Goal: Navigation & Orientation: Find specific page/section

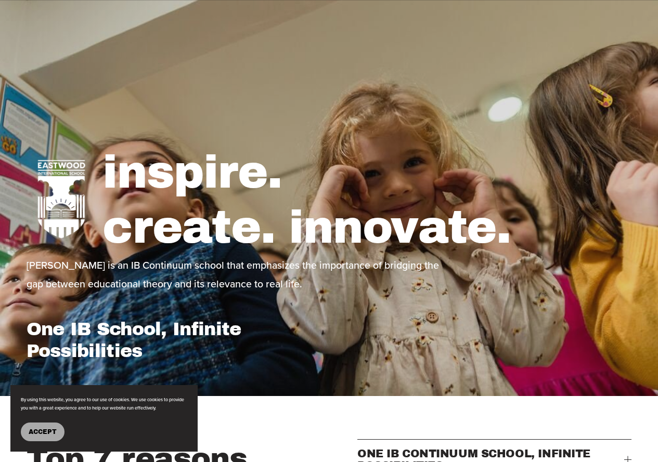
select select "**"
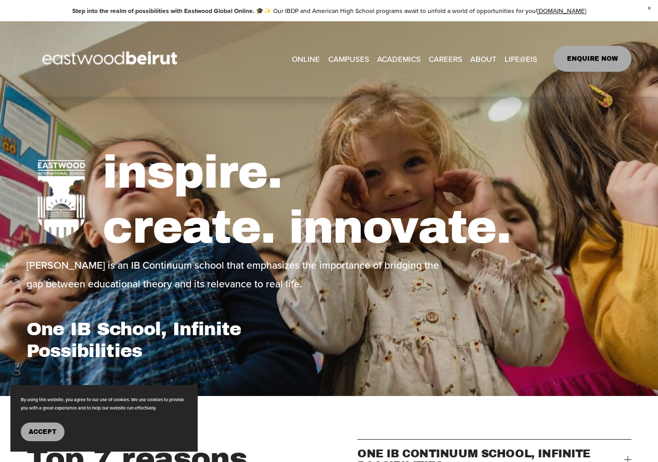
click at [640, 192] on div "inspire. create. innovate. [PERSON_NAME] is an IB Continuum school that emphasi…" at bounding box center [329, 247] width 658 height 256
click at [364, 220] on h1 "inspire. create. innovate." at bounding box center [366, 200] width 529 height 110
click at [0, 0] on span "Building+Facilities" at bounding box center [0, 0] width 0 height 0
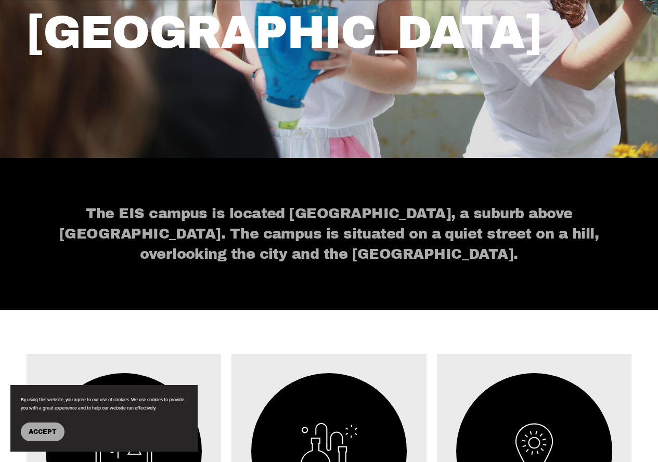
scroll to position [468, 0]
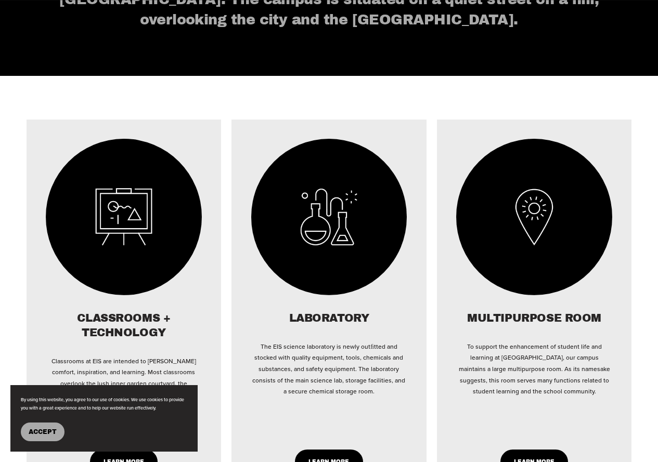
click at [131, 224] on img at bounding box center [124, 217] width 156 height 157
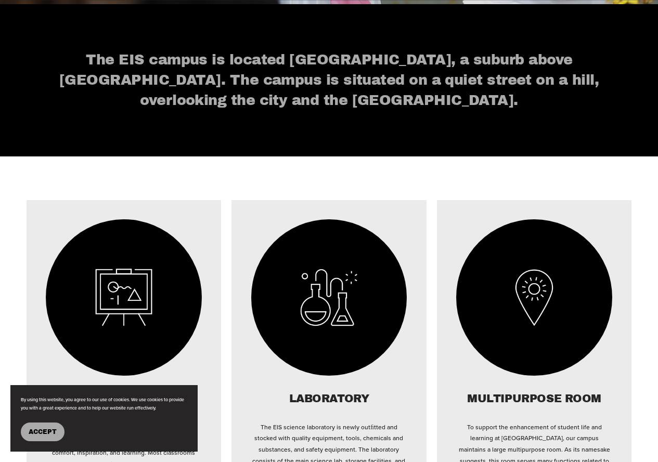
scroll to position [520, 0]
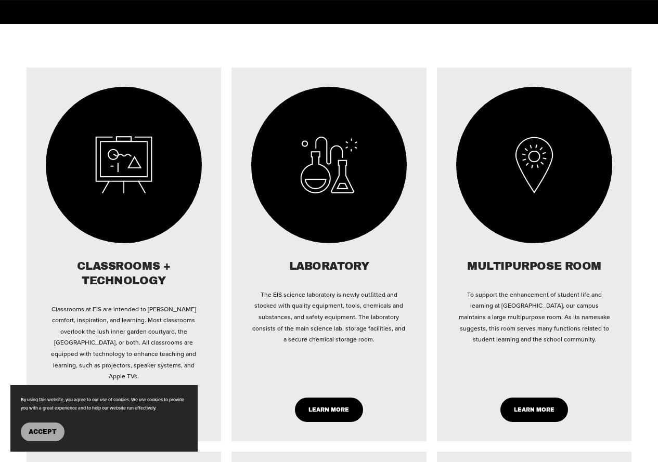
click at [109, 161] on img at bounding box center [124, 165] width 156 height 157
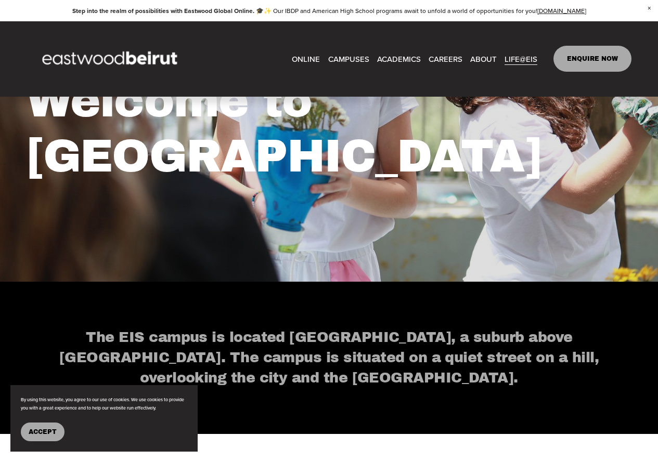
scroll to position [0, 0]
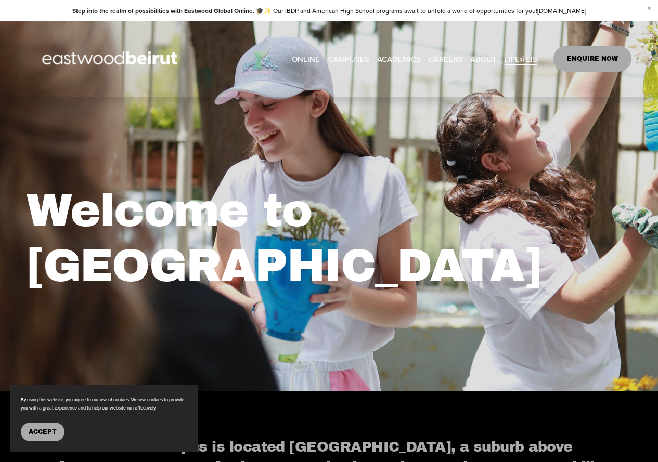
click at [650, 7] on span "Close Announcement" at bounding box center [649, 8] width 18 height 17
